Goal: Information Seeking & Learning: Learn about a topic

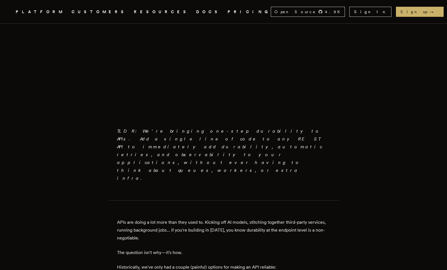
scroll to position [236, 0]
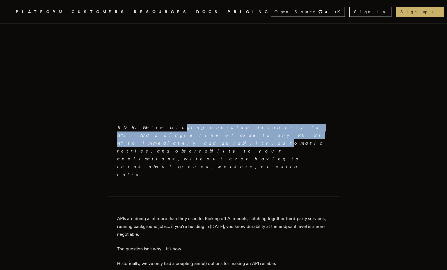
drag, startPoint x: 153, startPoint y: 126, endPoint x: 155, endPoint y: 132, distance: 6.4
click at [155, 132] on em "TLDR: We're bringing one-step durability to APIs. Add a single line of code to …" at bounding box center [219, 151] width 205 height 52
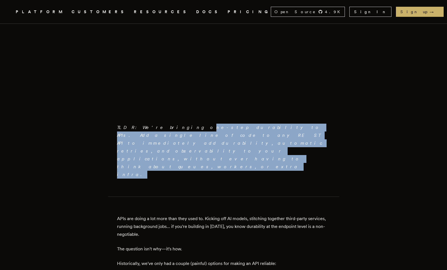
drag, startPoint x: 174, startPoint y: 129, endPoint x: 206, endPoint y: 138, distance: 33.6
click at [206, 138] on p "TLDR: We're bringing one-step durability to APIs. Add a single line of code to …" at bounding box center [223, 151] width 213 height 55
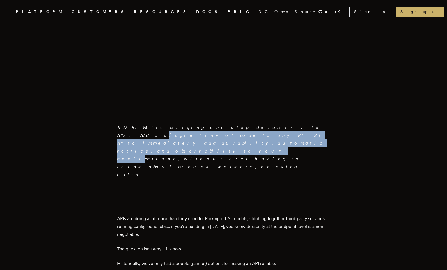
drag, startPoint x: 238, startPoint y: 130, endPoint x: 245, endPoint y: 132, distance: 7.3
click at [245, 132] on p "TLDR: We're bringing one-step durability to APIs. Add a single line of code to …" at bounding box center [223, 151] width 213 height 55
click at [245, 132] on em "TLDR: We're bringing one-step durability to APIs. Add a single line of code to …" at bounding box center [219, 151] width 205 height 52
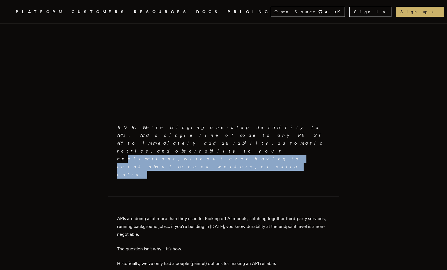
drag, startPoint x: 237, startPoint y: 133, endPoint x: 181, endPoint y: 138, distance: 56.6
click at [181, 138] on p "TLDR: We're bringing one-step durability to APIs. Add a single line of code to …" at bounding box center [223, 151] width 213 height 55
drag, startPoint x: 216, startPoint y: 131, endPoint x: 222, endPoint y: 139, distance: 9.4
click at [222, 139] on p "TLDR: We're bringing one-step durability to APIs. Add a single line of code to …" at bounding box center [223, 151] width 213 height 55
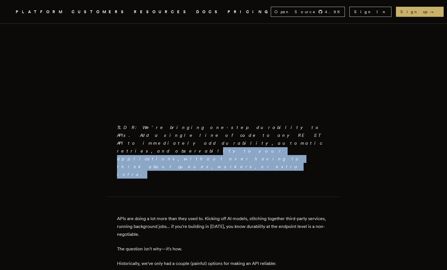
click at [222, 139] on p "TLDR: We're bringing one-step durability to APIs. Add a single line of code to …" at bounding box center [223, 151] width 213 height 55
drag, startPoint x: 222, startPoint y: 139, endPoint x: 218, endPoint y: 134, distance: 6.0
click at [218, 134] on p "TLDR: We're bringing one-step durability to APIs. Add a single line of code to …" at bounding box center [223, 151] width 213 height 55
click at [218, 134] on em "TLDR: We're bringing one-step durability to APIs. Add a single line of code to …" at bounding box center [219, 151] width 205 height 52
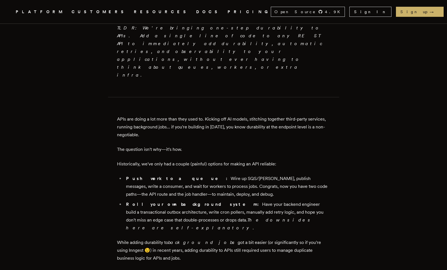
scroll to position [337, 0]
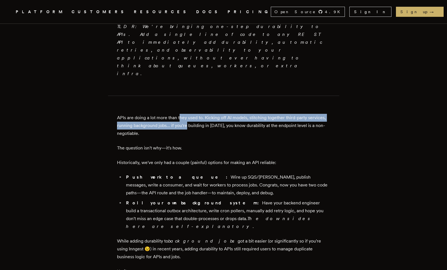
drag, startPoint x: 183, startPoint y: 82, endPoint x: 189, endPoint y: 95, distance: 14.4
click at [189, 114] on p "APIs are doing a lot more than they used to. Kicking off AI models, stitching t…" at bounding box center [223, 126] width 213 height 24
click at [206, 114] on p "APIs are doing a lot more than they used to. Kicking off AI models, stitching t…" at bounding box center [223, 126] width 213 height 24
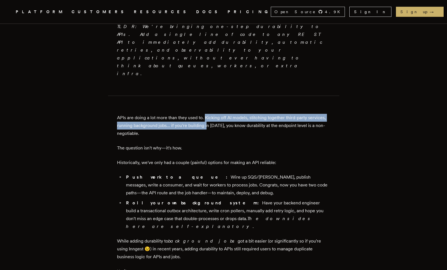
drag, startPoint x: 208, startPoint y: 88, endPoint x: 209, endPoint y: 91, distance: 3.5
click at [209, 114] on p "APIs are doing a lot more than they used to. Kicking off AI models, stitching t…" at bounding box center [223, 126] width 213 height 24
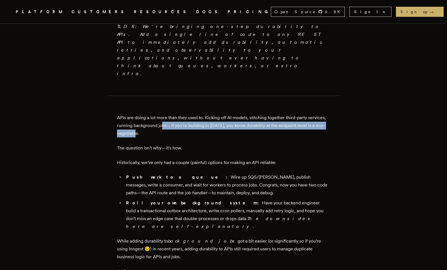
drag, startPoint x: 182, startPoint y: 99, endPoint x: 163, endPoint y: 93, distance: 19.9
click at [163, 114] on p "APIs are doing a lot more than they used to. Kicking off AI models, stitching t…" at bounding box center [223, 126] width 213 height 24
drag, startPoint x: 190, startPoint y: 95, endPoint x: 191, endPoint y: 98, distance: 2.9
click at [191, 114] on p "APIs are doing a lot more than they used to. Kicking off AI models, stitching t…" at bounding box center [223, 126] width 213 height 24
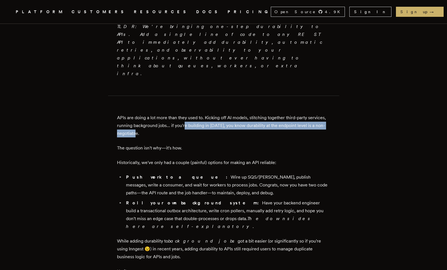
click at [191, 114] on p "APIs are doing a lot more than they used to. Kicking off AI models, stitching t…" at bounding box center [223, 126] width 213 height 24
drag, startPoint x: 218, startPoint y: 92, endPoint x: 222, endPoint y: 100, distance: 9.4
click at [222, 114] on p "APIs are doing a lot more than they used to. Kicking off AI models, stitching t…" at bounding box center [223, 126] width 213 height 24
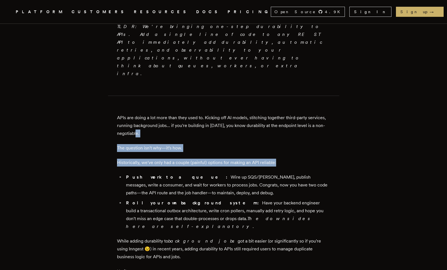
drag, startPoint x: 222, startPoint y: 100, endPoint x: 220, endPoint y: 134, distance: 33.4
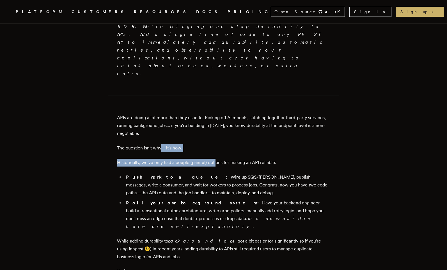
drag, startPoint x: 215, startPoint y: 132, endPoint x: 164, endPoint y: 113, distance: 54.5
click at [164, 144] on p "The question isn't why—it's how." at bounding box center [223, 148] width 213 height 8
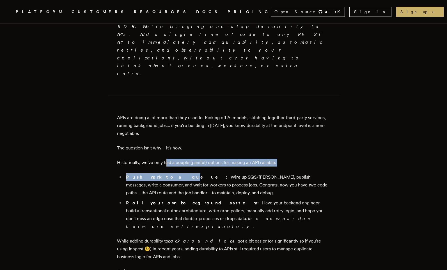
drag, startPoint x: 168, startPoint y: 129, endPoint x: 165, endPoint y: 147, distance: 18.1
click at [165, 173] on li "Push work to a queue: Wire up SQS/[PERSON_NAME], publish messages, write a cons…" at bounding box center [227, 185] width 206 height 24
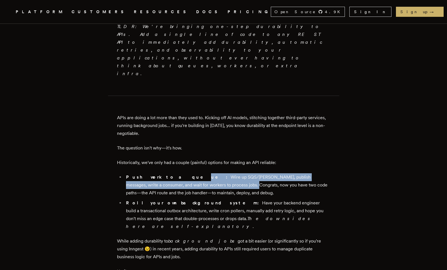
drag, startPoint x: 167, startPoint y: 144, endPoint x: 194, endPoint y: 150, distance: 27.2
click at [194, 173] on li "Push work to a queue: Wire up SQS/[PERSON_NAME], publish messages, write a cons…" at bounding box center [227, 185] width 206 height 24
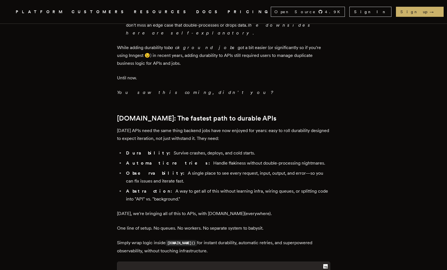
scroll to position [471, 0]
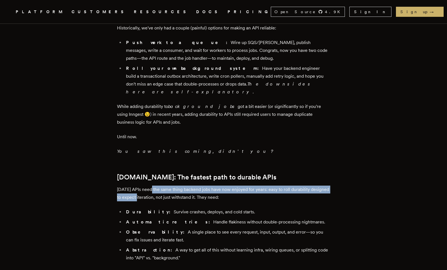
drag, startPoint x: 155, startPoint y: 151, endPoint x: 157, endPoint y: 157, distance: 6.5
click at [157, 186] on p "[DATE] APIs need the same thing backend jobs have now enjoyed for years: easy t…" at bounding box center [223, 194] width 213 height 16
drag, startPoint x: 182, startPoint y: 148, endPoint x: 188, endPoint y: 155, distance: 8.6
click at [188, 186] on p "[DATE] APIs need the same thing backend jobs have now enjoyed for years: easy t…" at bounding box center [223, 194] width 213 height 16
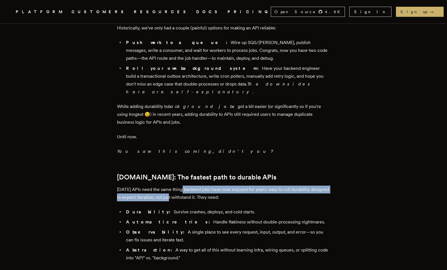
click at [188, 186] on p "[DATE] APIs need the same thing backend jobs have now enjoyed for years: easy t…" at bounding box center [223, 194] width 213 height 16
drag, startPoint x: 194, startPoint y: 148, endPoint x: 197, endPoint y: 155, distance: 6.7
click at [197, 186] on p "[DATE] APIs need the same thing backend jobs have now enjoyed for years: easy t…" at bounding box center [223, 194] width 213 height 16
click at [210, 186] on p "[DATE] APIs need the same thing backend jobs have now enjoyed for years: easy t…" at bounding box center [223, 194] width 213 height 16
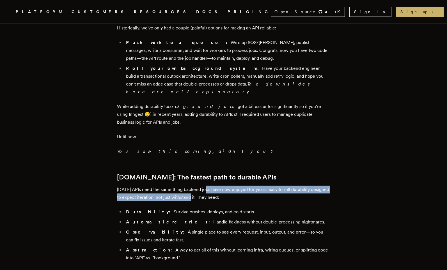
click at [210, 186] on p "[DATE] APIs need the same thing backend jobs have now enjoyed for years: easy t…" at bounding box center [223, 194] width 213 height 16
drag, startPoint x: 214, startPoint y: 148, endPoint x: 216, endPoint y: 153, distance: 5.2
click at [216, 186] on p "[DATE] APIs need the same thing backend jobs have now enjoyed for years: easy t…" at bounding box center [223, 194] width 213 height 16
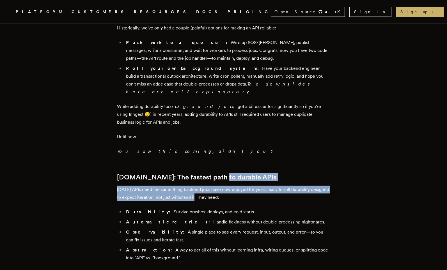
drag, startPoint x: 216, startPoint y: 139, endPoint x: 214, endPoint y: 154, distance: 15.3
click at [214, 154] on div "TLDR: We're bringing one-step durability to APIs. Add a single line of code to …" at bounding box center [223, 243] width 213 height 964
click at [214, 186] on p "[DATE] APIs need the same thing backend jobs have now enjoyed for years: easy t…" at bounding box center [223, 194] width 213 height 16
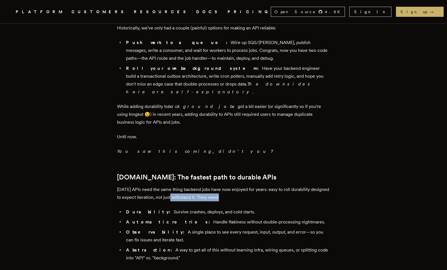
drag, startPoint x: 191, startPoint y: 155, endPoint x: 189, endPoint y: 163, distance: 8.5
click at [189, 163] on div "TLDR: We're bringing one-step durability to APIs. Add a single line of code to …" at bounding box center [223, 243] width 213 height 964
drag, startPoint x: 147, startPoint y: 184, endPoint x: 175, endPoint y: 198, distance: 31.0
click at [175, 208] on ul "Durability: Survive crashes, deploys, and cold starts. Automatic retries: Handl…" at bounding box center [223, 235] width 213 height 54
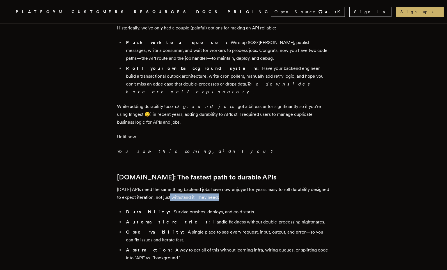
click at [175, 228] on li "Observability: A single place to see every request, input, output, and error—so…" at bounding box center [227, 236] width 206 height 16
drag, startPoint x: 181, startPoint y: 193, endPoint x: 201, endPoint y: 202, distance: 21.7
click at [201, 228] on li "Observability: A single place to see every request, input, output, and error—so…" at bounding box center [227, 236] width 206 height 16
drag, startPoint x: 209, startPoint y: 194, endPoint x: 243, endPoint y: 202, distance: 34.7
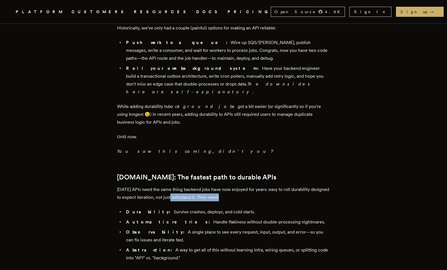
click at [243, 228] on li "Observability: A single place to see every request, input, output, and error—so…" at bounding box center [227, 236] width 206 height 16
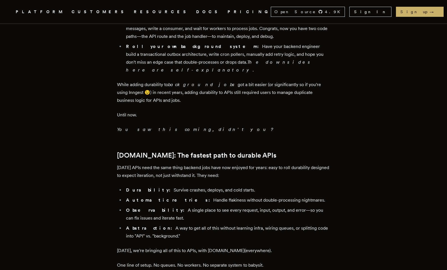
scroll to position [505, 0]
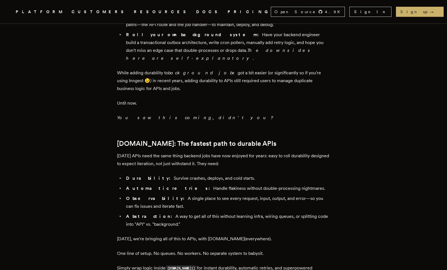
drag, startPoint x: 180, startPoint y: 175, endPoint x: 182, endPoint y: 185, distance: 9.4
click at [182, 213] on li "Abstraction: A way to get all of this without learning infra, wiring queues, or…" at bounding box center [227, 221] width 206 height 16
drag, startPoint x: 190, startPoint y: 177, endPoint x: 196, endPoint y: 186, distance: 11.1
click at [196, 213] on li "Abstraction: A way to get all of this without learning infra, wiring queues, or…" at bounding box center [227, 221] width 206 height 16
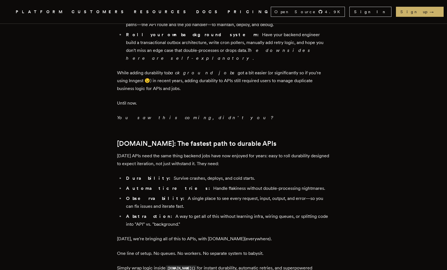
click at [196, 213] on li "Abstraction: A way to get all of this without learning infra, wiring queues, or…" at bounding box center [227, 221] width 206 height 16
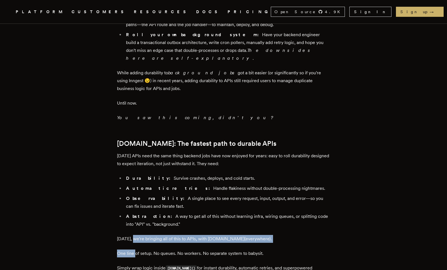
drag, startPoint x: 135, startPoint y: 197, endPoint x: 137, endPoint y: 212, distance: 15.0
click at [137, 212] on div "TLDR: We're bringing one-step durability to APIs. Add a single line of code to …" at bounding box center [223, 210] width 213 height 964
click at [137, 250] on p "One line of setup. No queues. No workers. No separate system to babysit." at bounding box center [223, 254] width 213 height 8
drag, startPoint x: 156, startPoint y: 199, endPoint x: 166, endPoint y: 210, distance: 14.3
click at [166, 210] on div "TLDR: We're bringing one-step durability to APIs. Add a single line of code to …" at bounding box center [223, 210] width 213 height 964
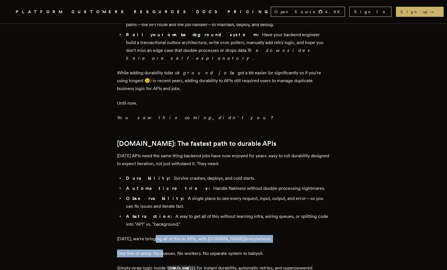
click at [166, 250] on p "One line of setup. No queues. No workers. No separate system to babysit." at bounding box center [223, 254] width 213 height 8
drag, startPoint x: 176, startPoint y: 205, endPoint x: 199, endPoint y: 194, distance: 25.5
click at [199, 194] on div "TLDR: We're bringing one-step durability to APIs. Add a single line of code to …" at bounding box center [223, 210] width 213 height 964
click at [199, 235] on p "[DATE], we're bringing all of this to APIs, with [DOMAIN_NAME](everywhere)." at bounding box center [223, 239] width 213 height 8
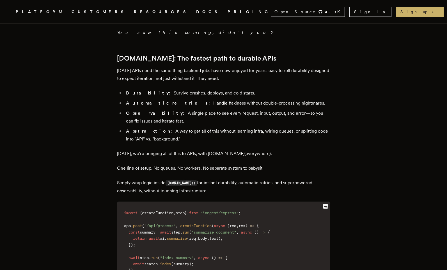
scroll to position [606, 0]
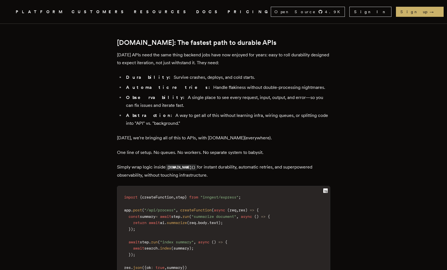
click at [157, 195] on span "createFunction" at bounding box center [157, 197] width 31 height 4
copy span "createFunction"
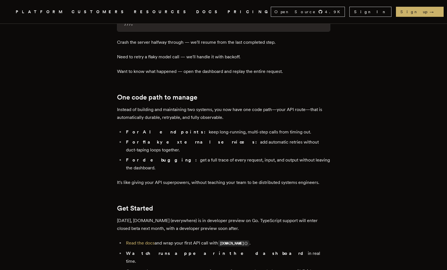
scroll to position [875, 0]
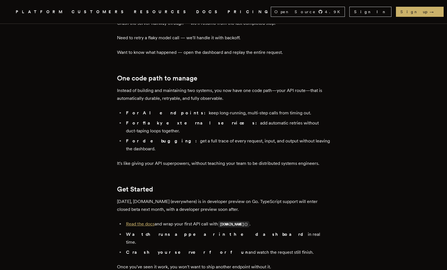
click at [153, 221] on link "Read the docs" at bounding box center [140, 223] width 29 height 5
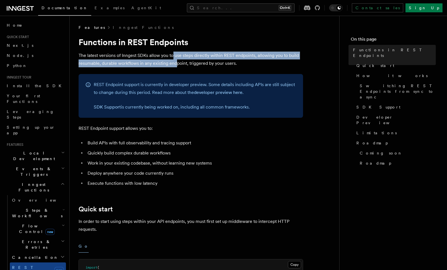
drag, startPoint x: 173, startPoint y: 56, endPoint x: 176, endPoint y: 63, distance: 7.5
click at [176, 63] on p "The latest versions of Inngest SDKs allow you to use steps directly within REST…" at bounding box center [191, 60] width 224 height 16
drag, startPoint x: 190, startPoint y: 57, endPoint x: 197, endPoint y: 62, distance: 8.0
click at [197, 62] on p "The latest versions of Inngest SDKs allow you to use steps directly within REST…" at bounding box center [191, 60] width 224 height 16
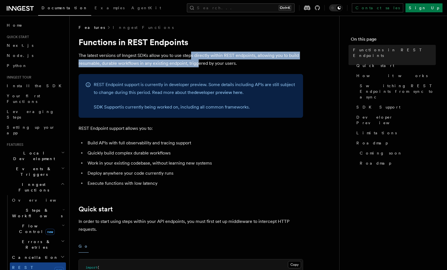
click at [197, 62] on p "The latest versions of Inngest SDKs allow you to use steps directly within REST…" at bounding box center [191, 60] width 224 height 16
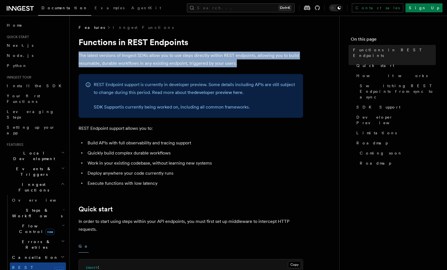
drag, startPoint x: 240, startPoint y: 50, endPoint x: 246, endPoint y: 59, distance: 11.1
click at [246, 59] on p "The latest versions of Inngest SDKs allow you to use steps directly within REST…" at bounding box center [191, 60] width 224 height 16
